Goal: Information Seeking & Learning: Learn about a topic

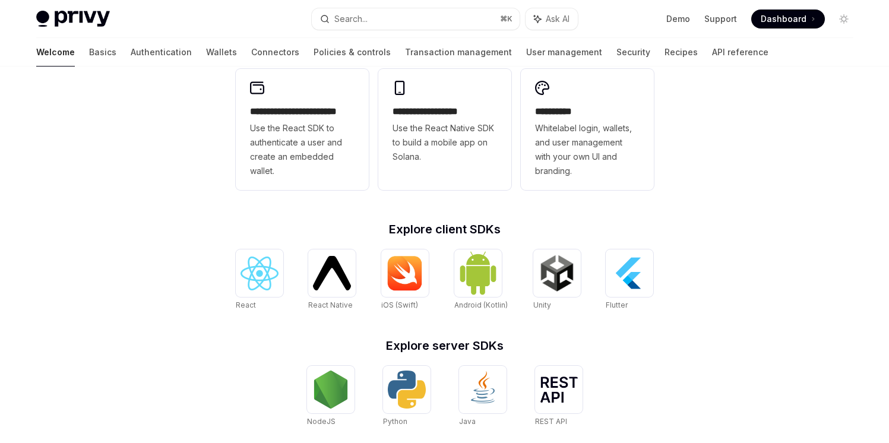
scroll to position [335, 0]
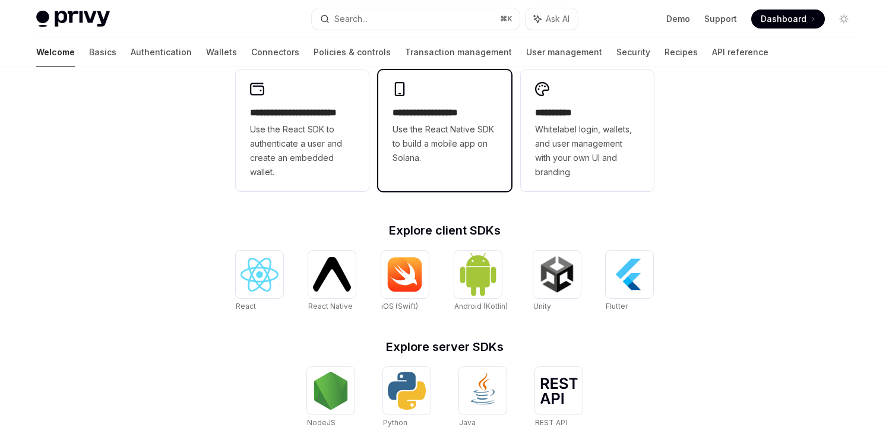
click at [475, 164] on span "Use the React Native SDK to build a mobile app on Solana." at bounding box center [445, 143] width 105 height 43
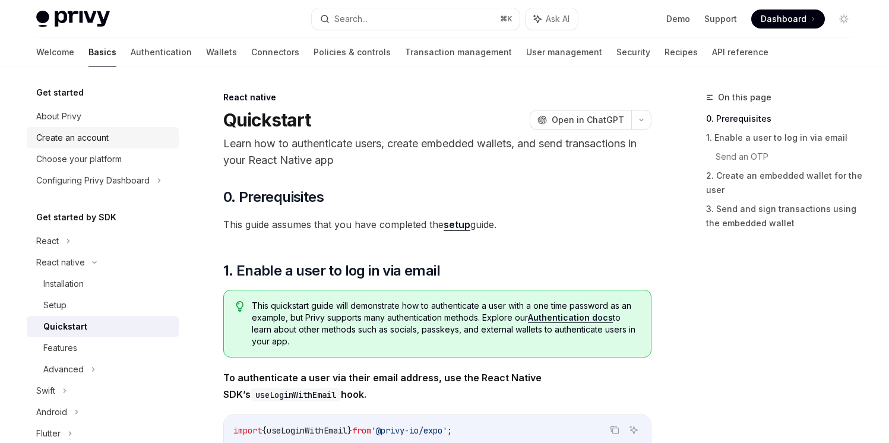
click at [94, 147] on link "Create an account" at bounding box center [103, 137] width 152 height 21
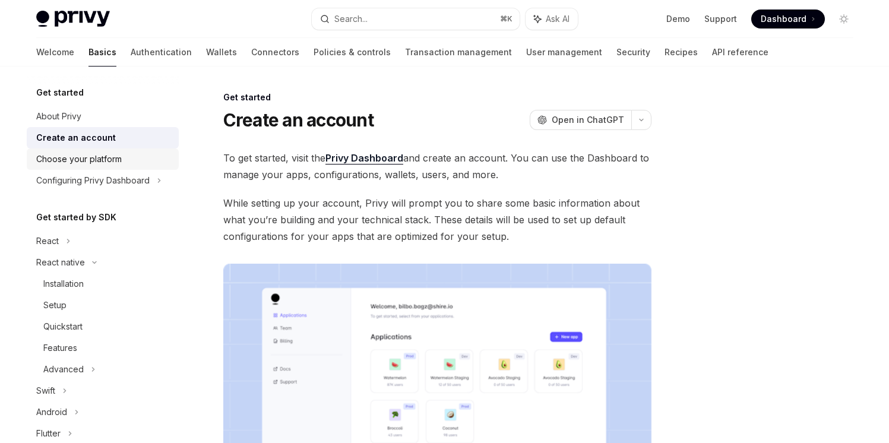
click at [94, 161] on div "Choose your platform" at bounding box center [79, 159] width 86 height 14
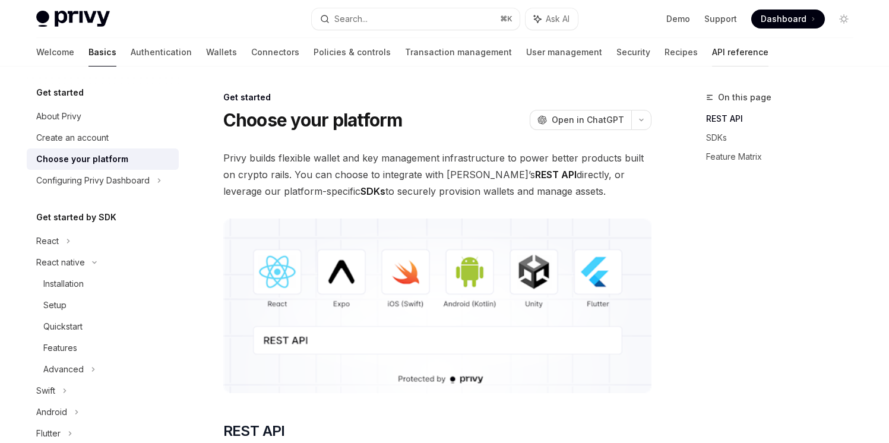
click at [712, 57] on link "API reference" at bounding box center [740, 52] width 56 height 29
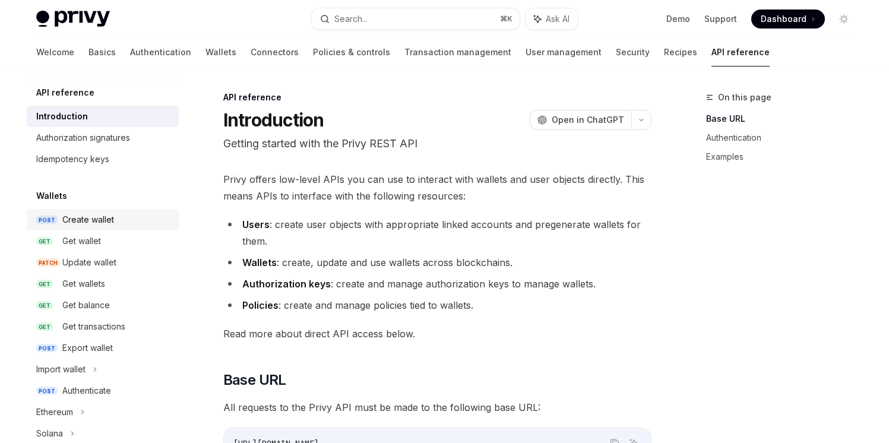
click at [74, 217] on div "Create wallet" at bounding box center [88, 220] width 52 height 14
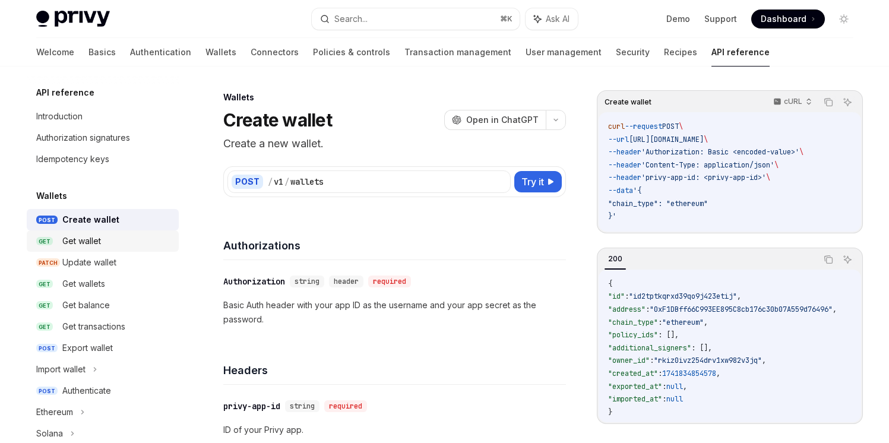
click at [75, 242] on div "Get wallet" at bounding box center [81, 241] width 39 height 14
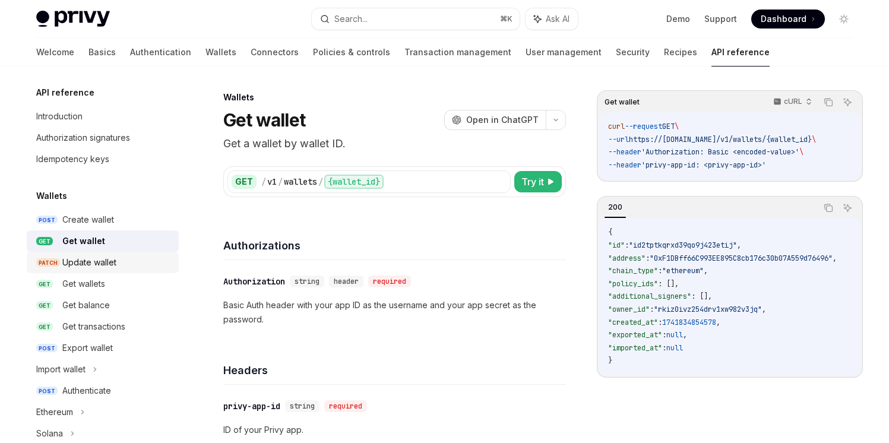
click at [75, 261] on div "Update wallet" at bounding box center [89, 262] width 54 height 14
type textarea "*"
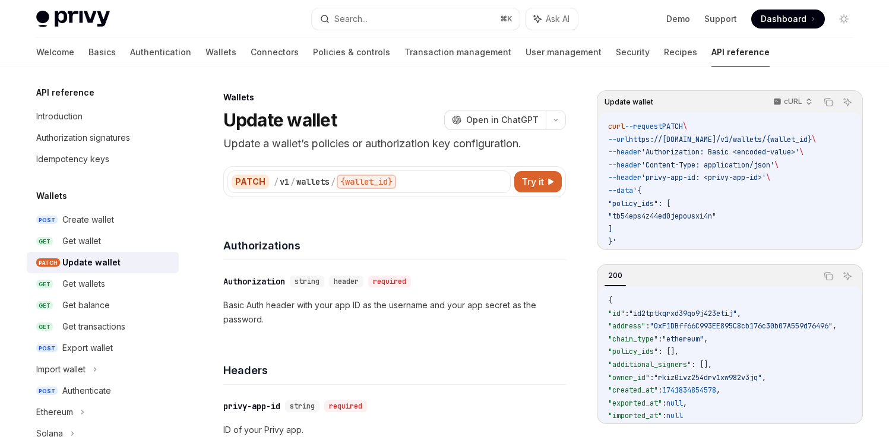
click at [353, 94] on div "Wallets" at bounding box center [394, 98] width 343 height 12
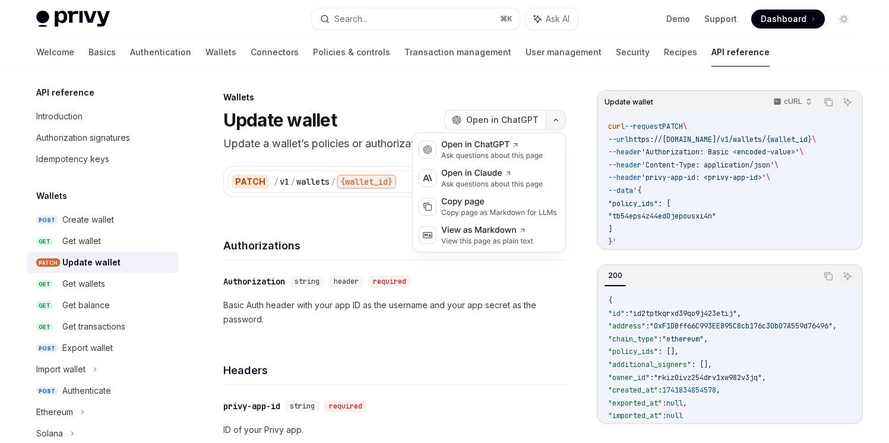
click at [554, 122] on button "button" at bounding box center [556, 120] width 20 height 20
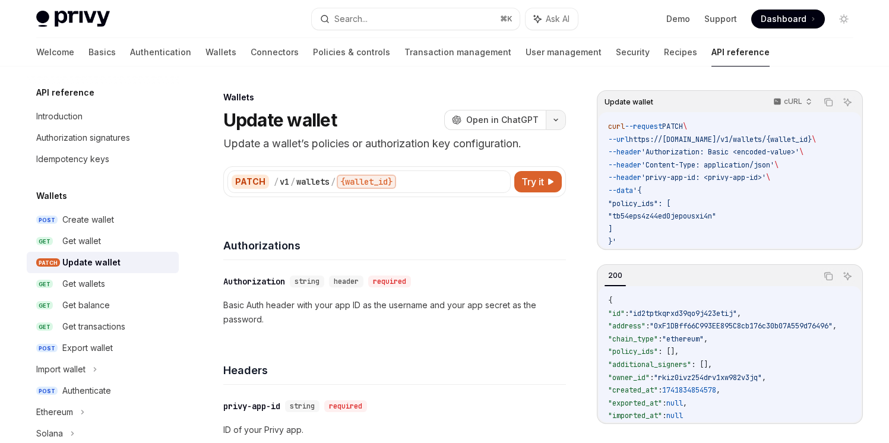
click at [554, 122] on button "button" at bounding box center [556, 120] width 20 height 20
click at [90, 134] on div "Authorization signatures" at bounding box center [83, 138] width 94 height 14
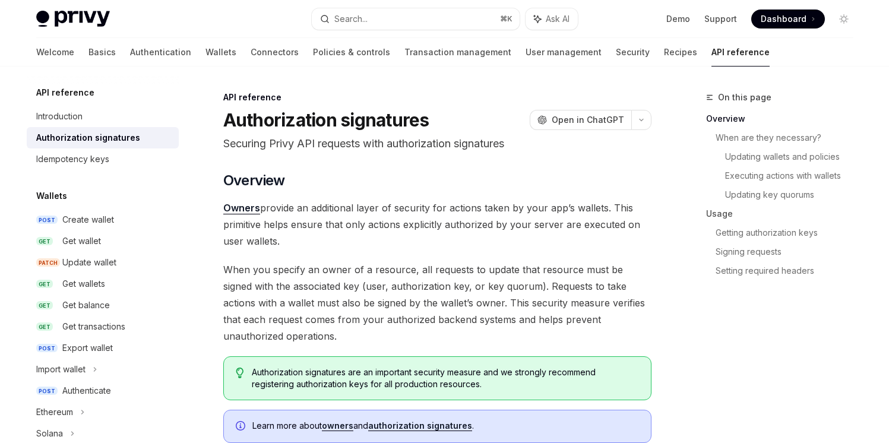
click at [74, 90] on h5 "API reference" at bounding box center [65, 93] width 58 height 14
click at [71, 124] on link "Introduction" at bounding box center [103, 116] width 152 height 21
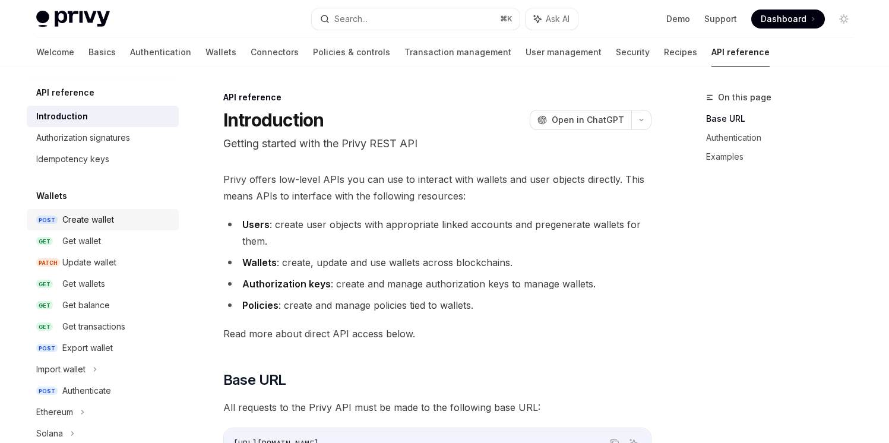
click at [72, 221] on div "Create wallet" at bounding box center [88, 220] width 52 height 14
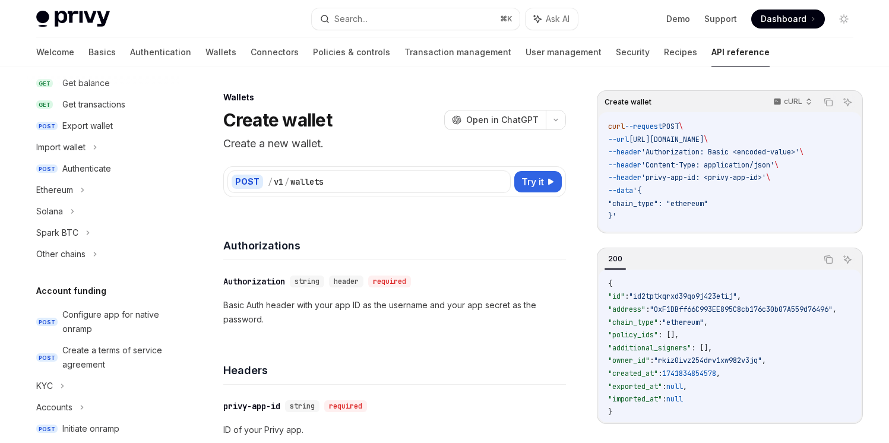
scroll to position [229, 0]
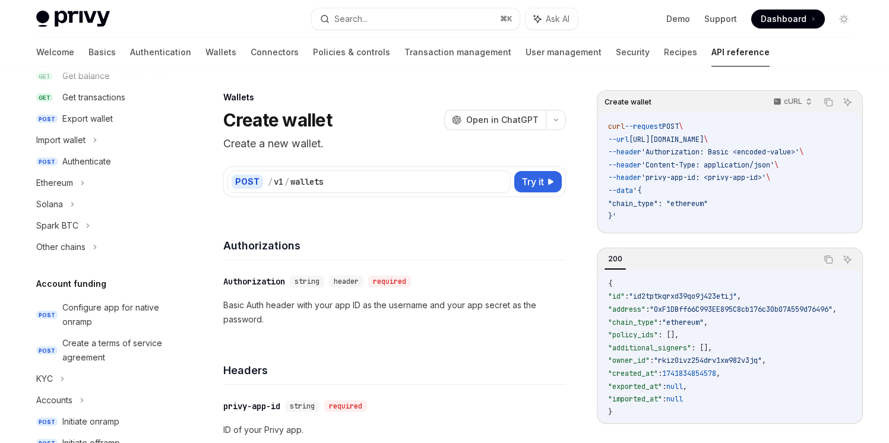
click at [72, 221] on div "Spark BTC" at bounding box center [57, 226] width 42 height 14
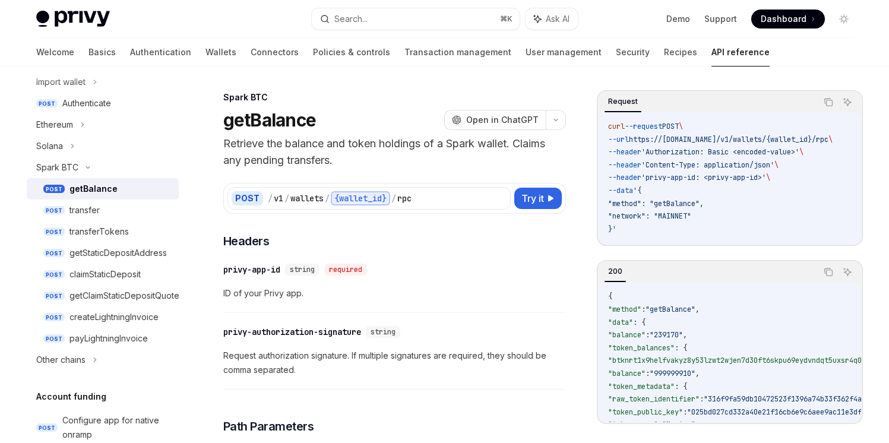
scroll to position [308, 0]
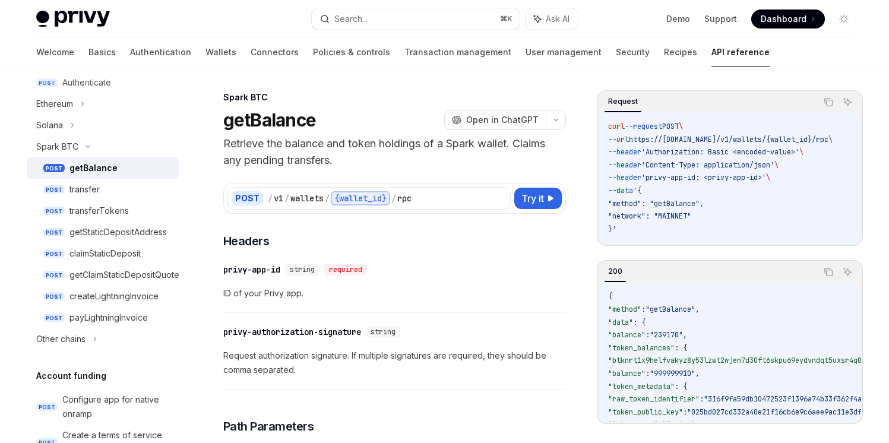
click at [72, 222] on link "POST getStaticDepositAddress" at bounding box center [103, 232] width 152 height 21
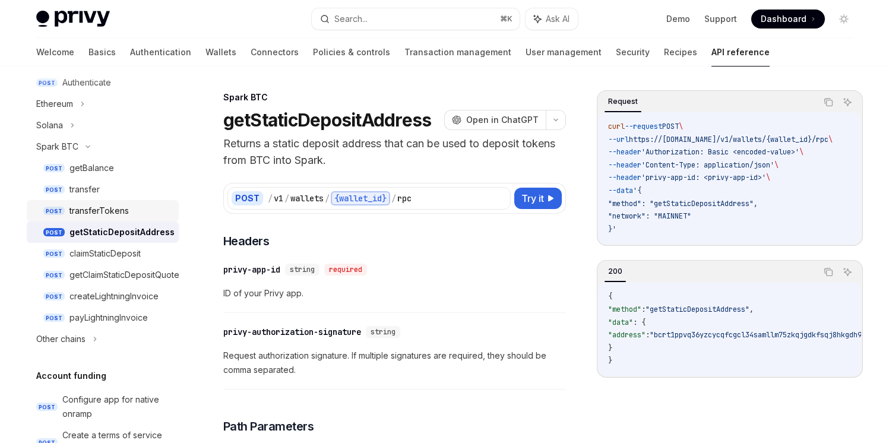
click at [75, 214] on div "transferTokens" at bounding box center [99, 211] width 59 height 14
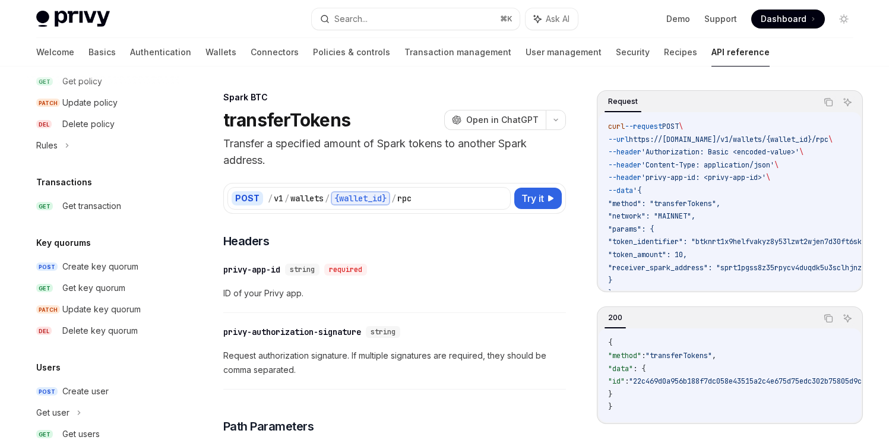
scroll to position [955, 0]
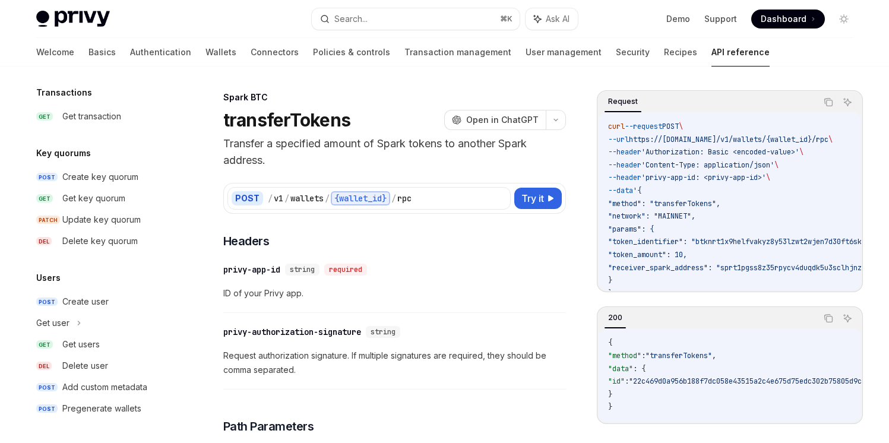
click at [75, 214] on div "Update key quorum" at bounding box center [101, 220] width 78 height 14
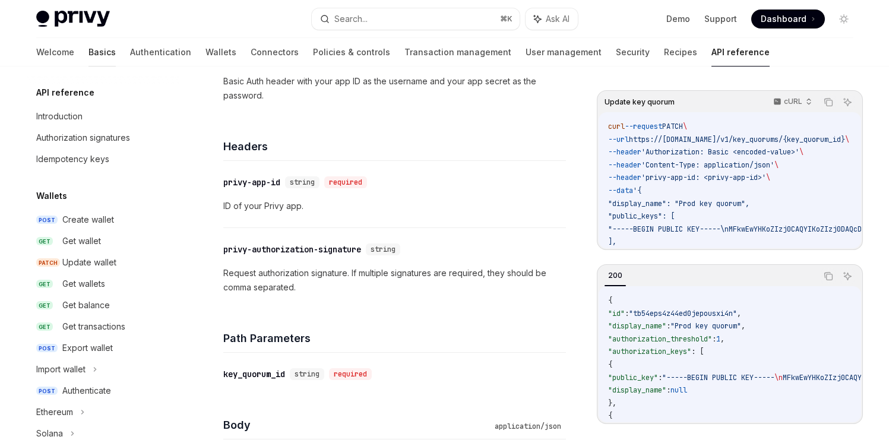
click at [89, 56] on link "Basics" at bounding box center [102, 52] width 27 height 29
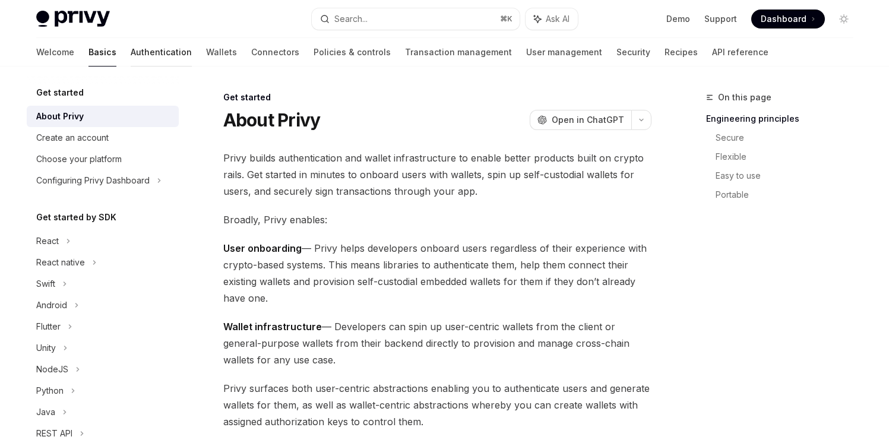
click at [131, 53] on link "Authentication" at bounding box center [161, 52] width 61 height 29
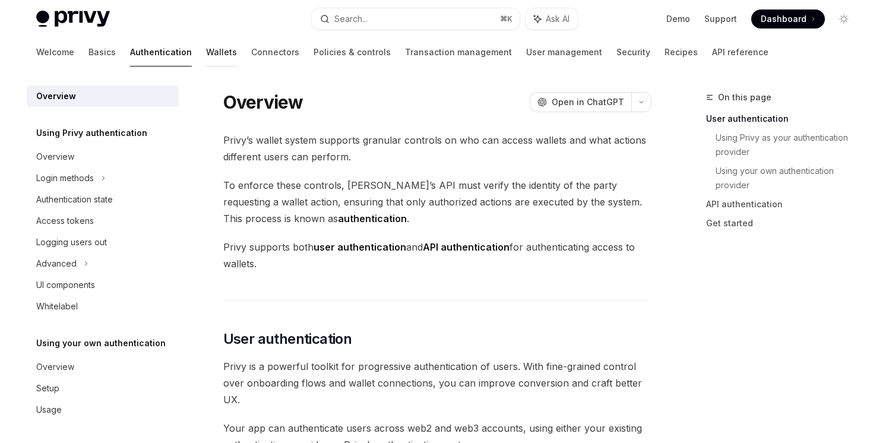
click at [206, 41] on link "Wallets" at bounding box center [221, 52] width 31 height 29
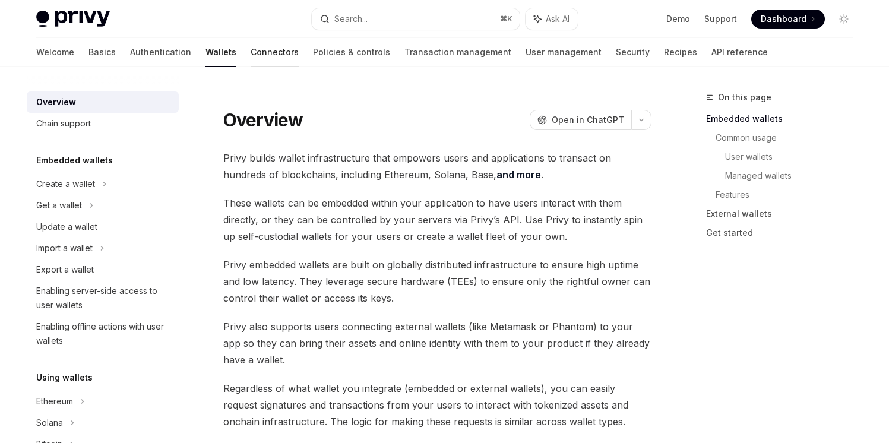
click at [251, 51] on link "Connectors" at bounding box center [275, 52] width 48 height 29
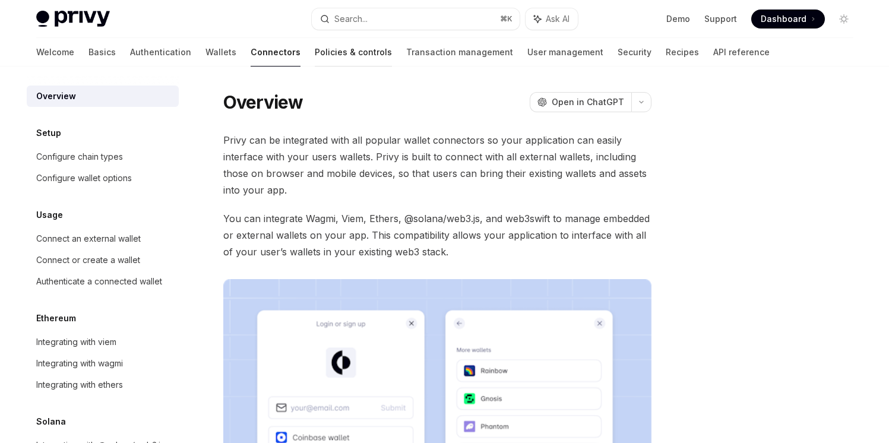
click at [315, 53] on link "Policies & controls" at bounding box center [353, 52] width 77 height 29
type textarea "*"
